Goal: Task Accomplishment & Management: Use online tool/utility

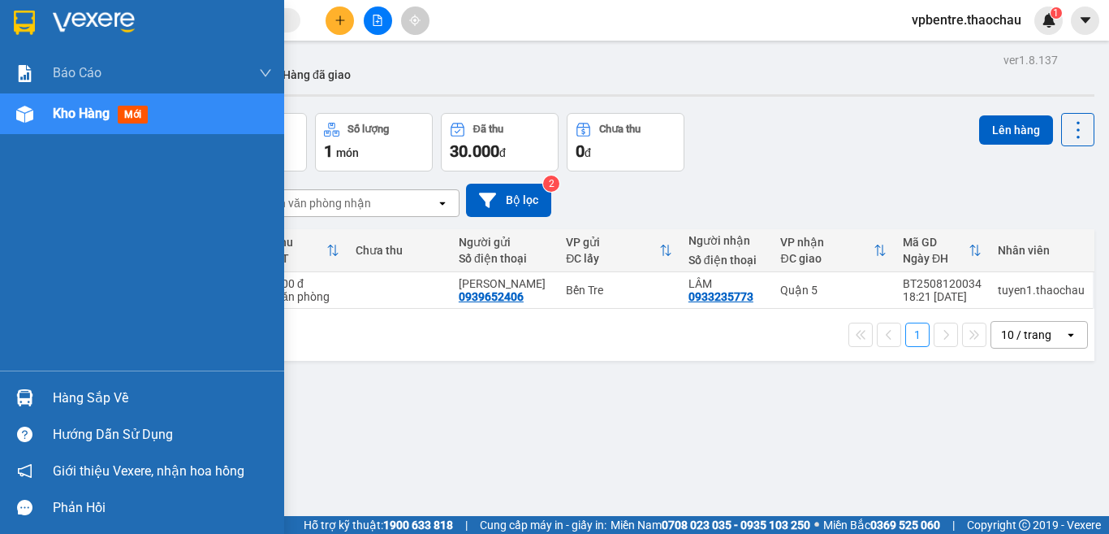
click at [63, 398] on div "Hàng sắp về" at bounding box center [162, 398] width 219 height 24
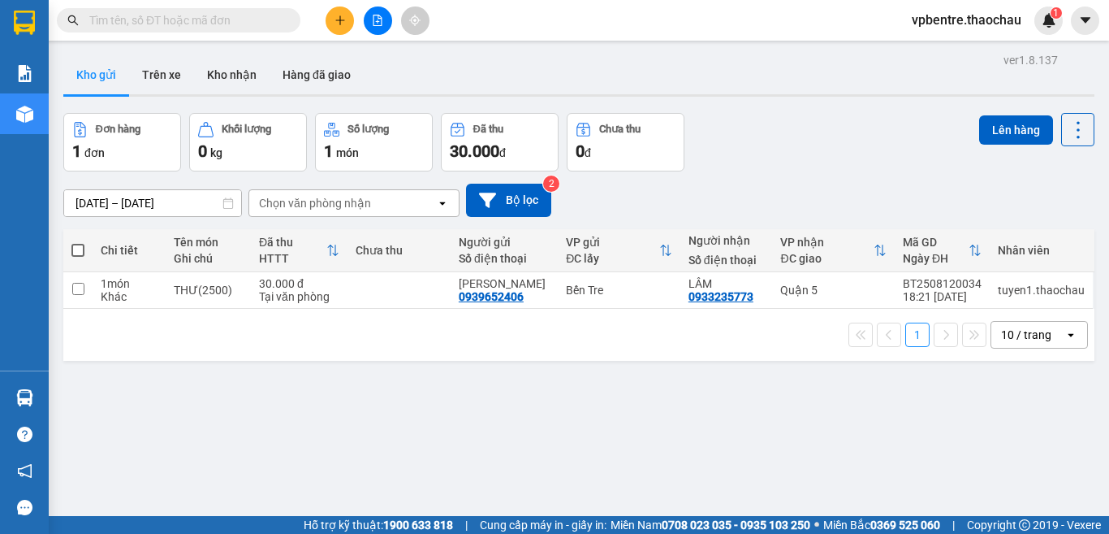
click at [824, 161] on section "Kết quả tìm kiếm ( 0 ) Bộ lọc No Data vpbentre.thaochau 1 Báo cáo Báo cáo dòng …" at bounding box center [554, 267] width 1109 height 534
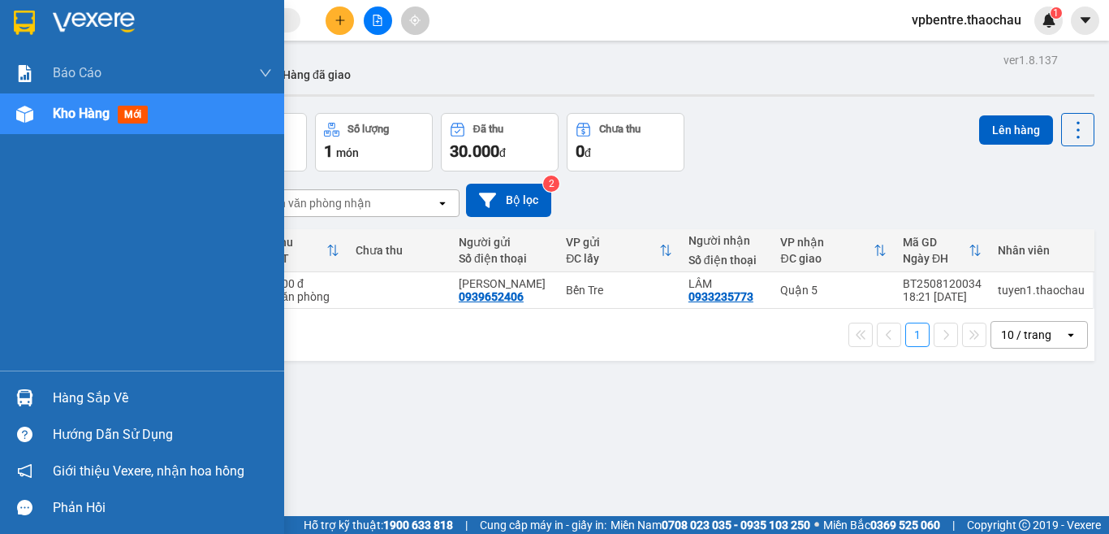
click at [72, 396] on div "Hàng sắp về" at bounding box center [162, 398] width 219 height 24
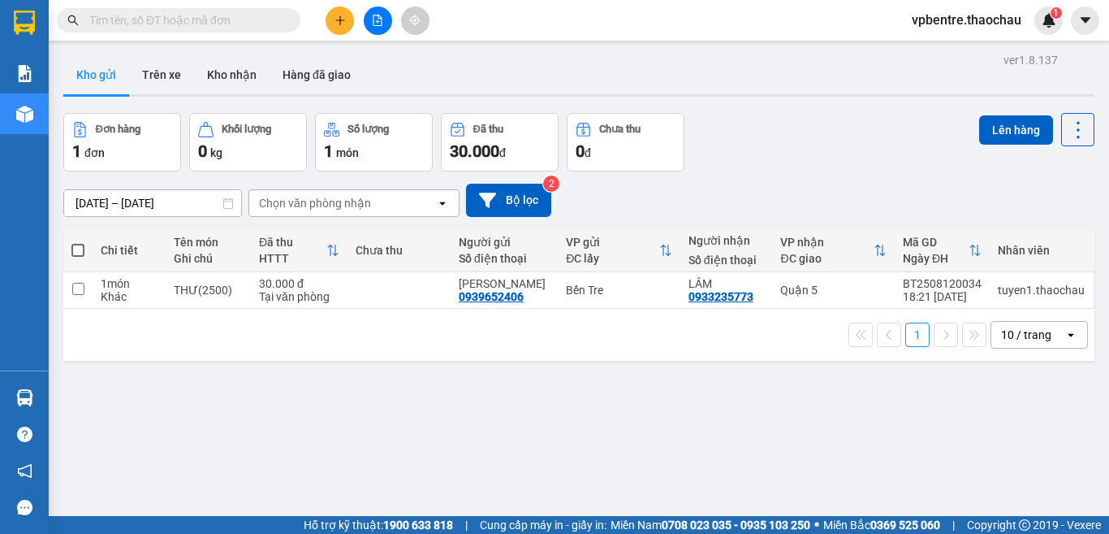
click at [796, 399] on section "Kết quả tìm kiếm ( 0 ) Bộ lọc No Data vpbentre.thaochau 1 Báo cáo Báo cáo dòng …" at bounding box center [554, 267] width 1109 height 534
click at [376, 21] on icon "file-add" at bounding box center [377, 20] width 11 height 11
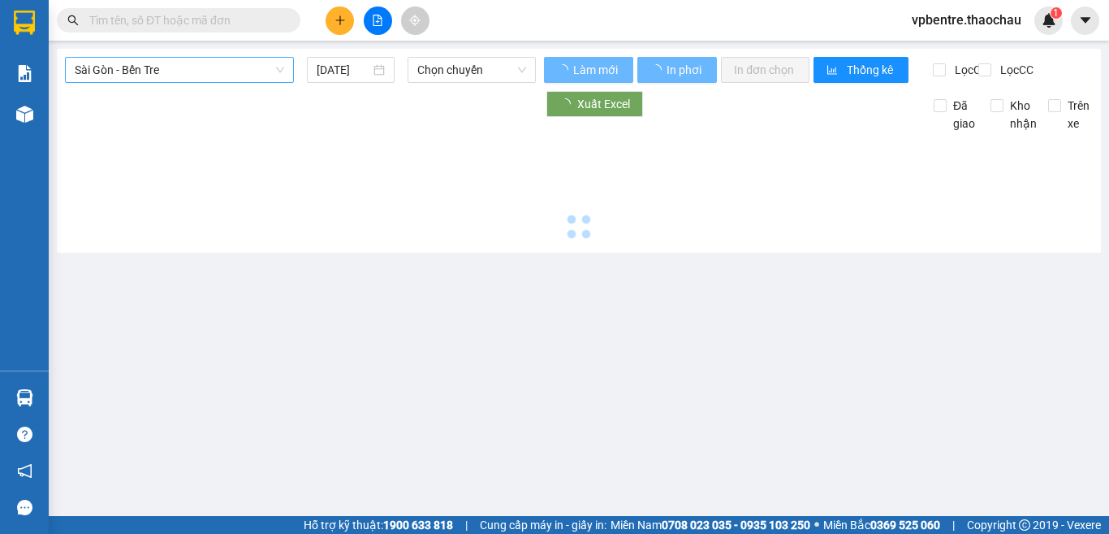
type input "[DATE]"
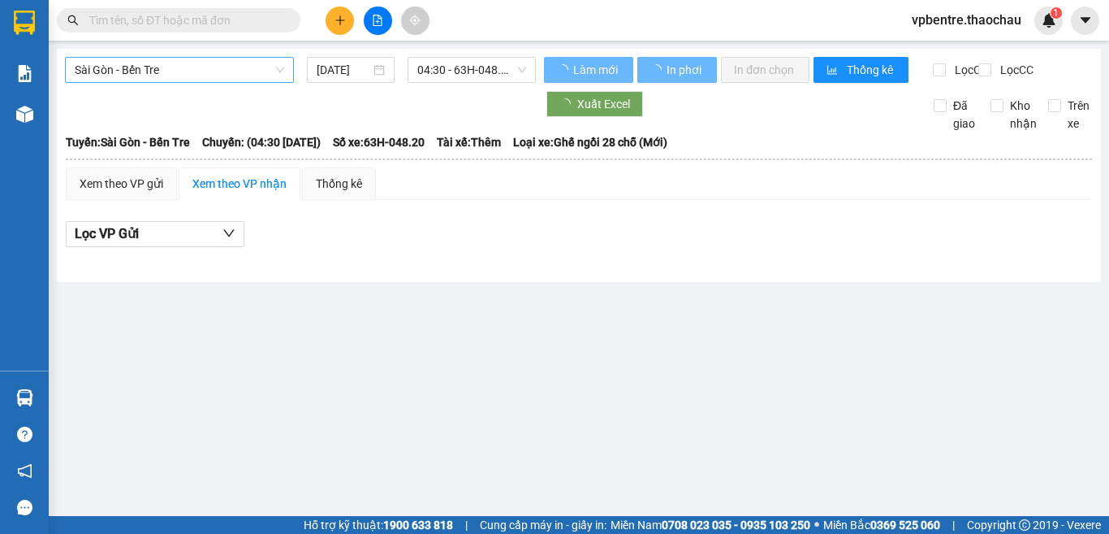
click at [176, 67] on span "Sài Gòn - Bến Tre" at bounding box center [180, 70] width 210 height 24
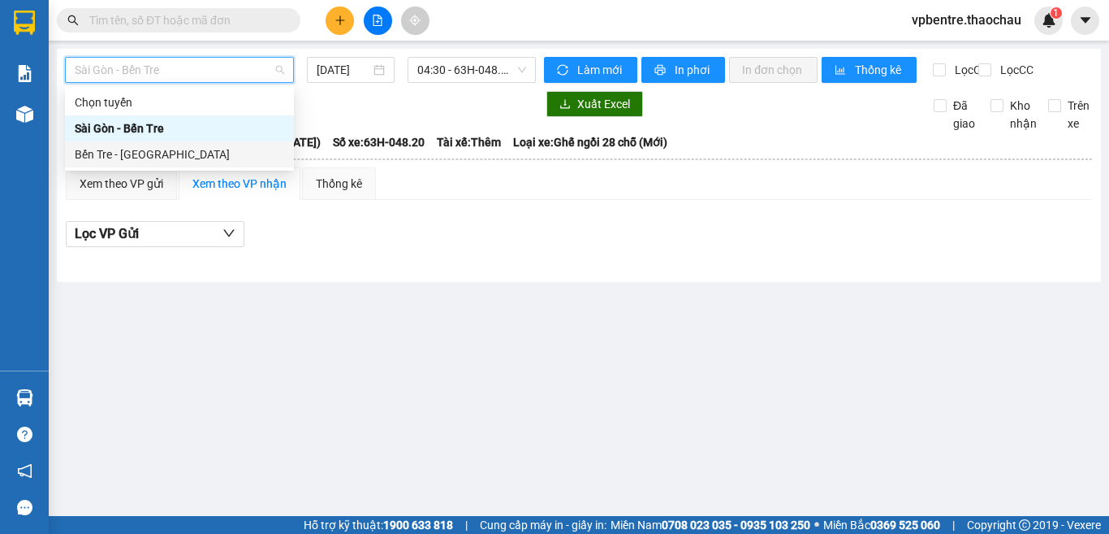
click at [149, 151] on div "Bến Tre - Sài Gòn" at bounding box center [180, 154] width 210 height 18
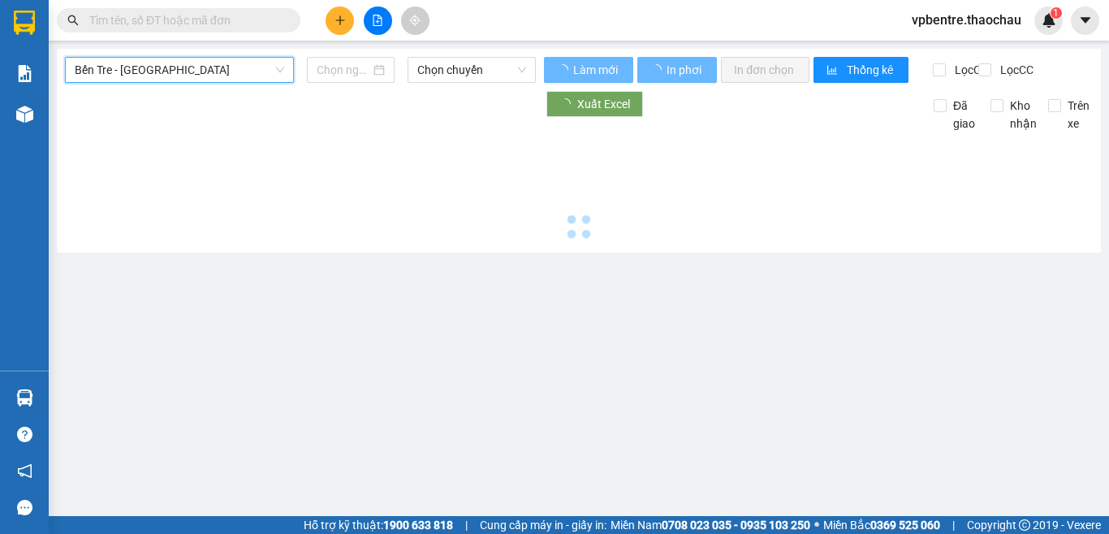
type input "13/08/2025"
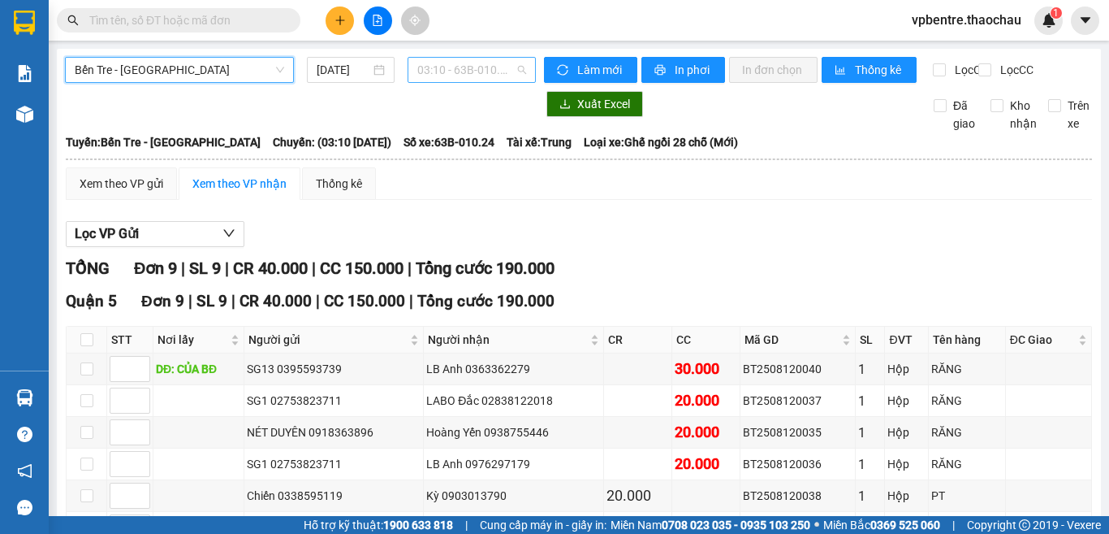
click at [468, 76] on span "03:10 - 63B-010.24" at bounding box center [471, 70] width 109 height 24
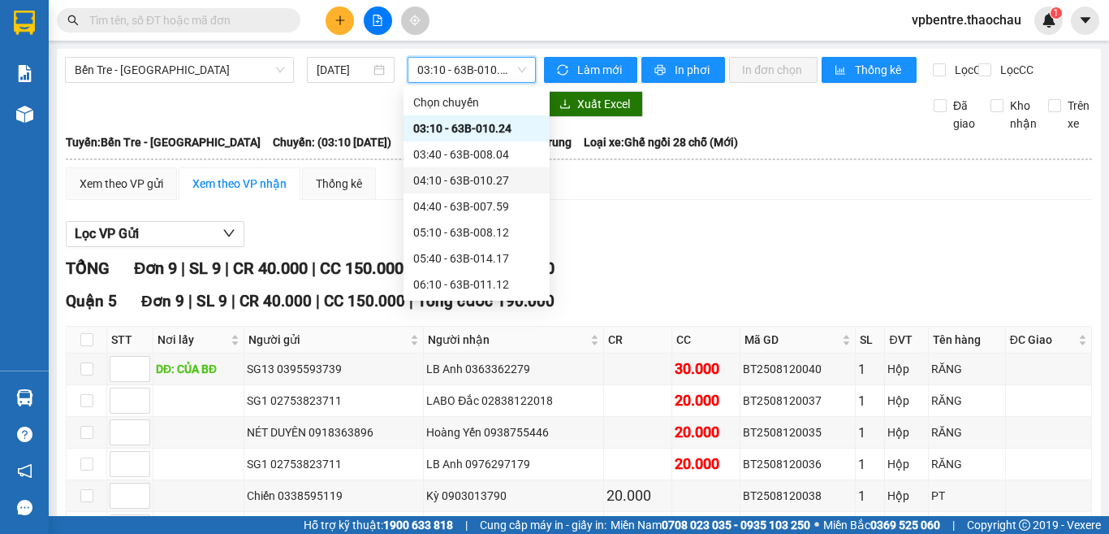
click at [636, 238] on div "Lọc VP Gửi" at bounding box center [579, 234] width 1027 height 27
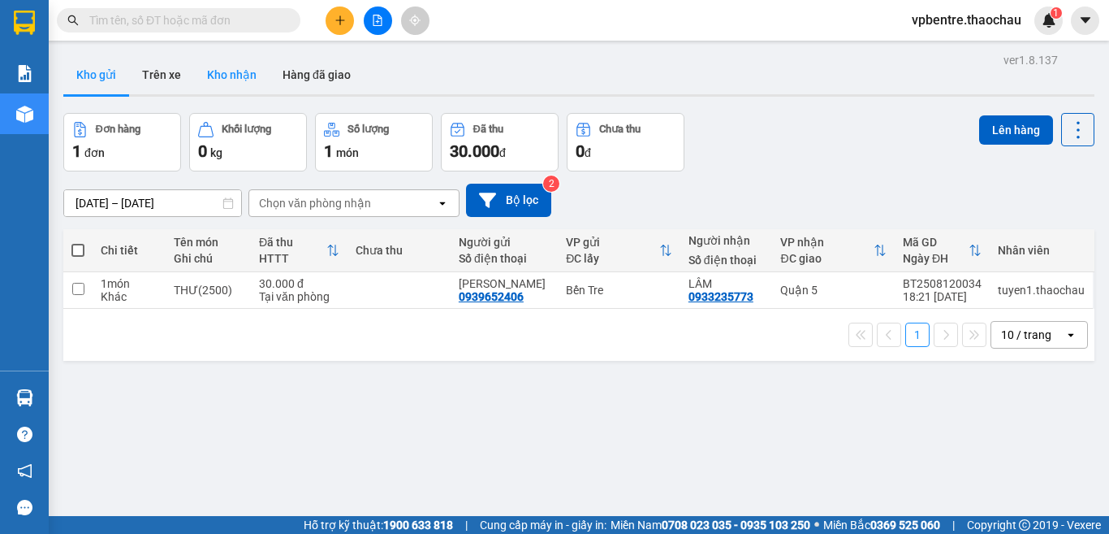
click at [203, 68] on button "Kho nhận" at bounding box center [232, 74] width 76 height 39
